Goal: Task Accomplishment & Management: Manage account settings

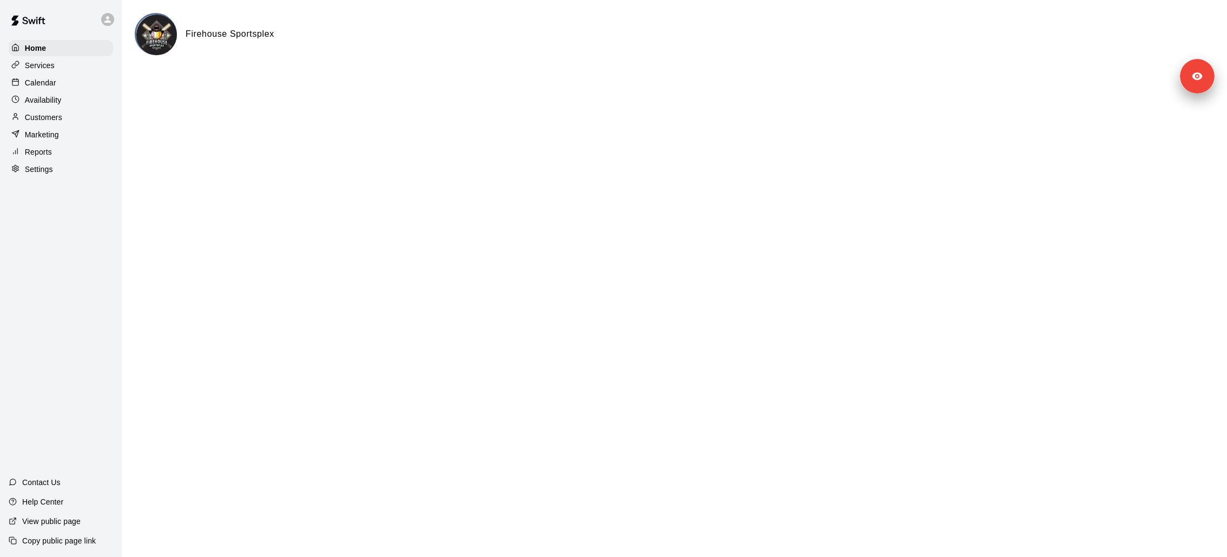
click at [57, 114] on p "Customers" at bounding box center [43, 117] width 37 height 11
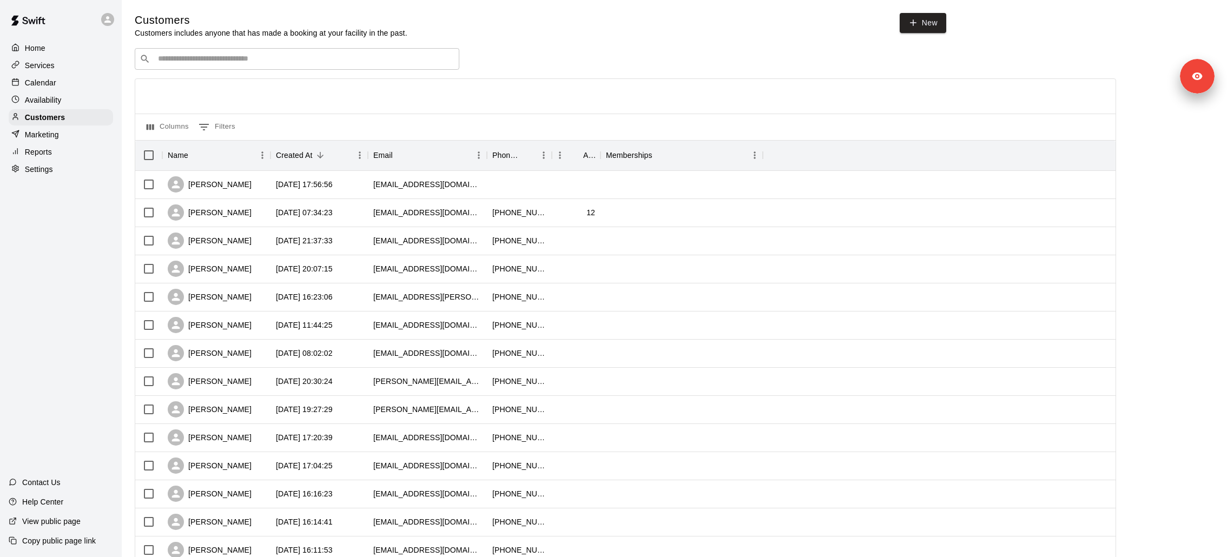
click at [254, 48] on div "Customers Customers includes anyone that has made a booking at your facility in…" at bounding box center [675, 458] width 1080 height 891
click at [255, 57] on input "Search customers by name or email" at bounding box center [305, 59] width 300 height 11
type input "****"
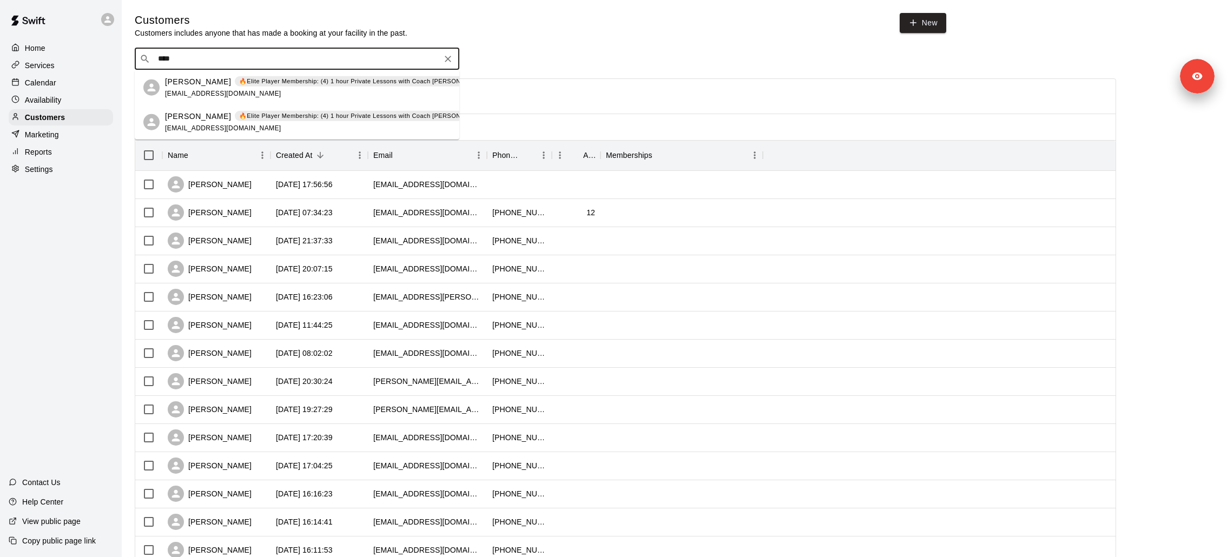
click at [244, 83] on p "🔥Elite Player Membership: (4) 1 hour Private Lessons with Coach [PERSON_NAME] –…" at bounding box center [382, 81] width 286 height 9
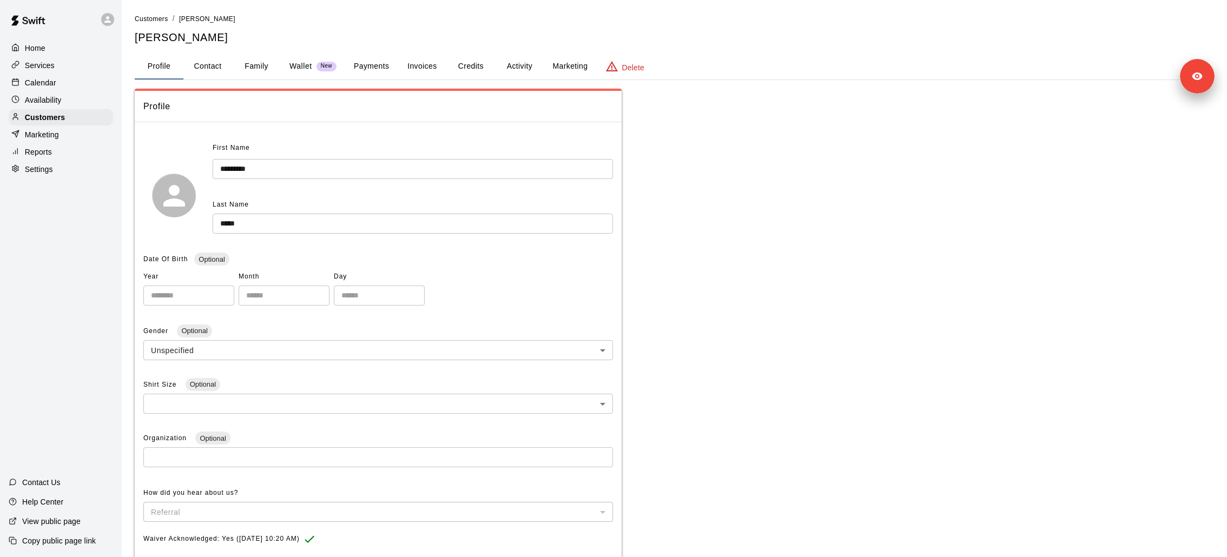
click at [475, 67] on button "Credits" at bounding box center [470, 67] width 49 height 26
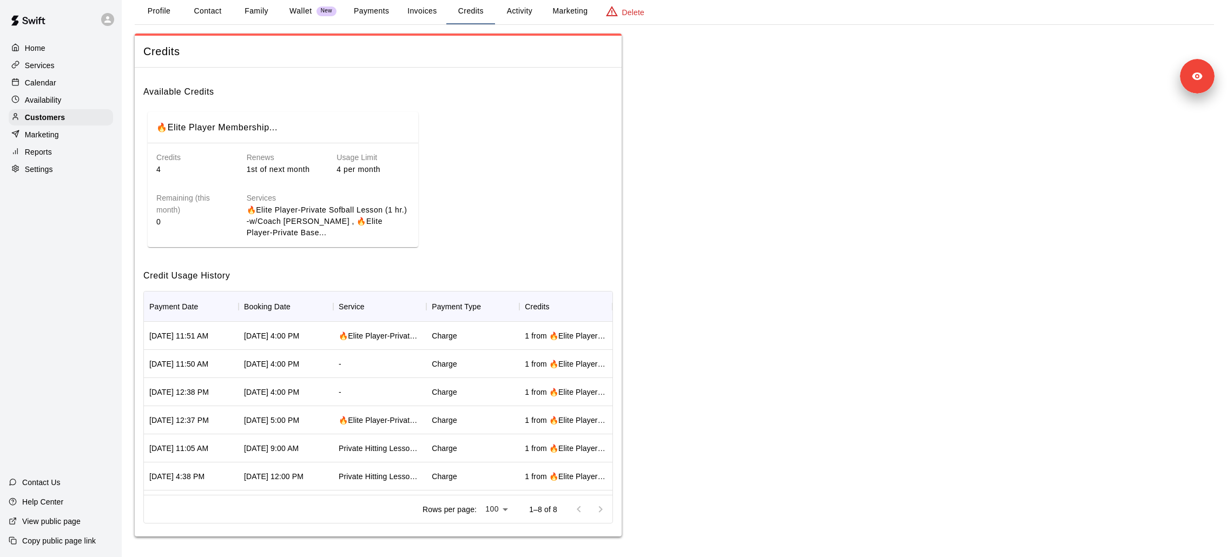
click at [51, 83] on p "Calendar" at bounding box center [40, 82] width 31 height 11
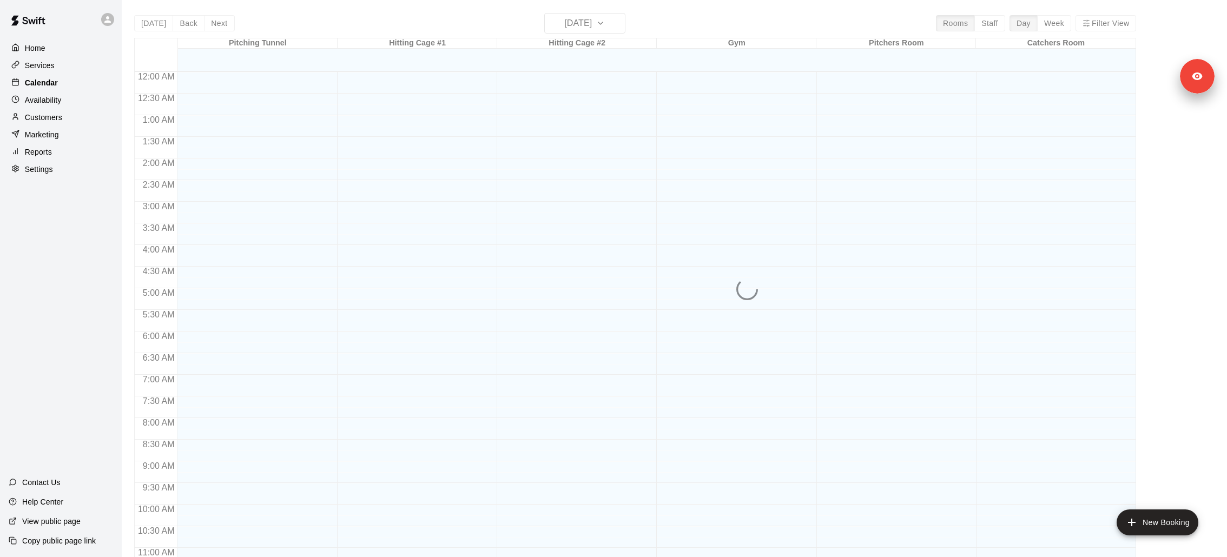
scroll to position [508, 0]
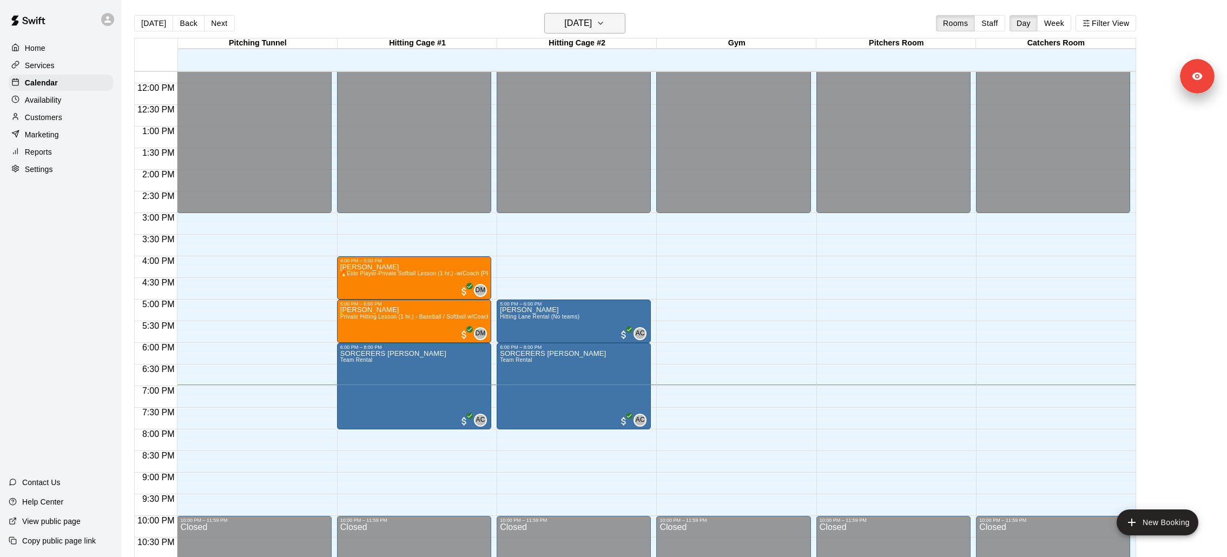
click at [591, 31] on button "[DATE]" at bounding box center [584, 23] width 81 height 21
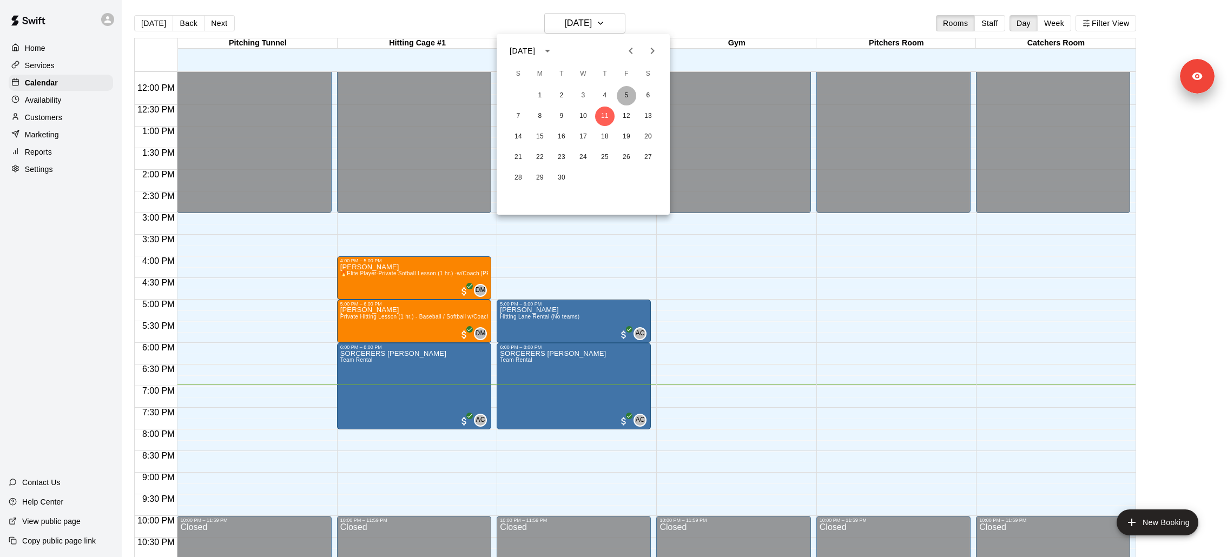
click at [622, 91] on button "5" at bounding box center [626, 95] width 19 height 19
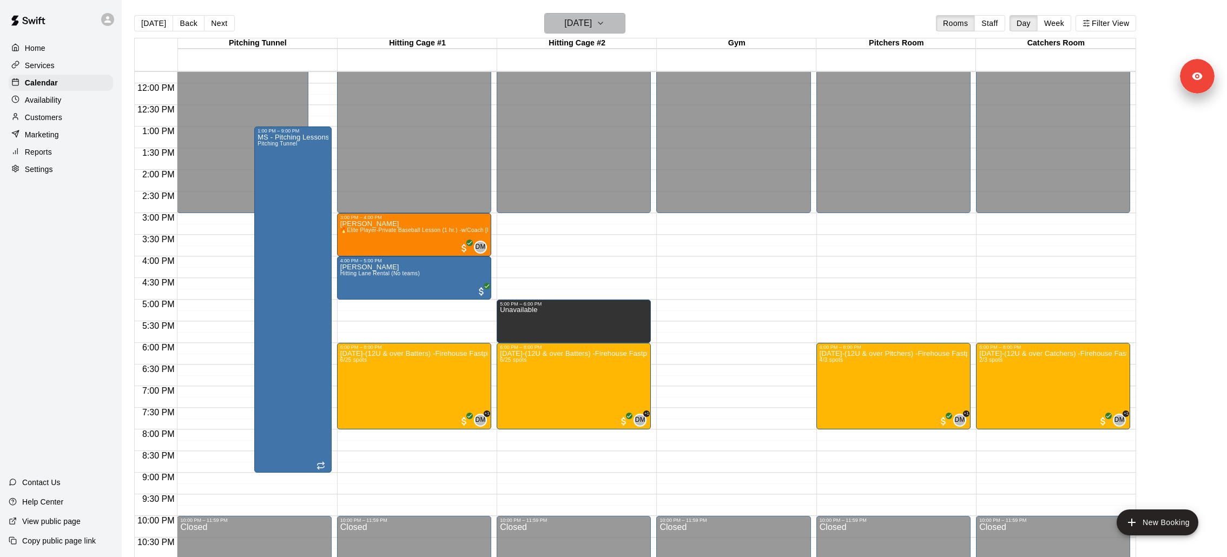
click at [592, 24] on h6 "[DATE]" at bounding box center [578, 23] width 28 height 15
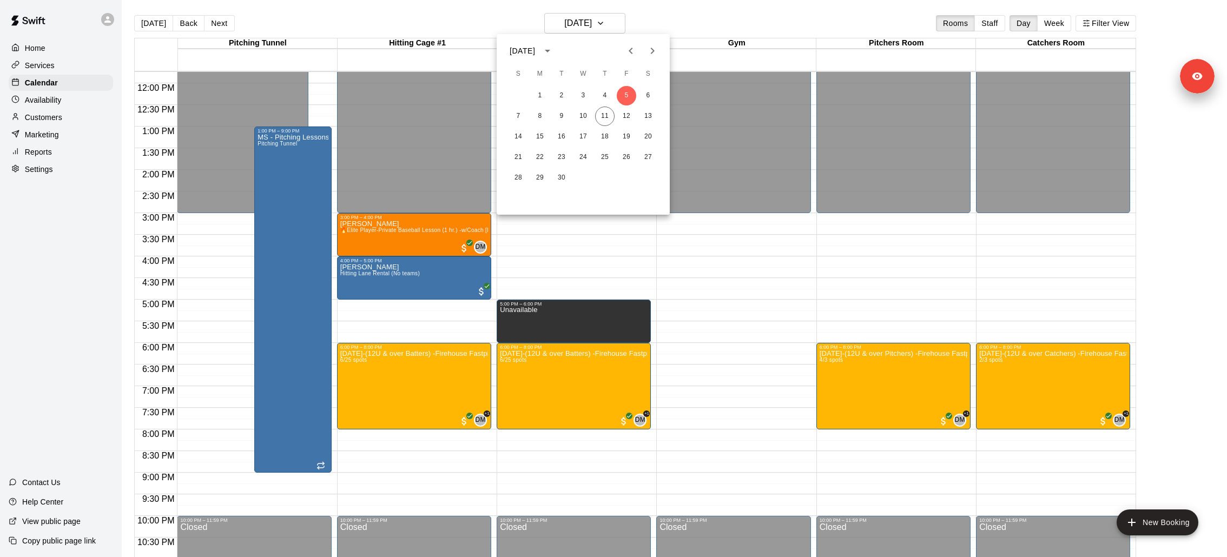
click at [529, 119] on div "7 8 9 10 11 12 13" at bounding box center [583, 116] width 173 height 19
click at [542, 117] on button "8" at bounding box center [539, 116] width 19 height 19
